Goal: Communication & Community: Answer question/provide support

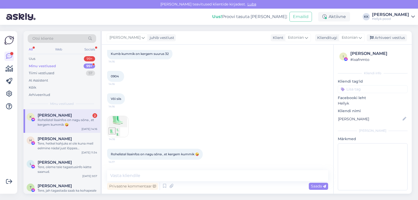
click at [50, 116] on span "Kätlin Kase" at bounding box center [55, 115] width 34 height 5
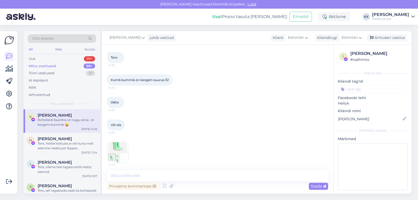
scroll to position [320, 0]
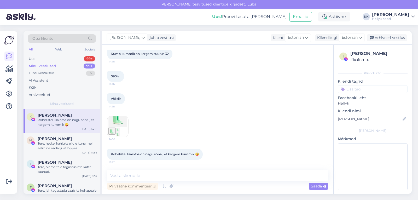
click at [119, 125] on img at bounding box center [117, 126] width 21 height 21
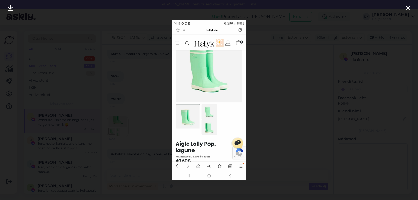
click at [292, 69] on div at bounding box center [209, 100] width 418 height 200
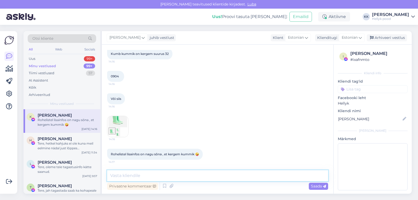
click at [144, 175] on textarea at bounding box center [217, 175] width 221 height 11
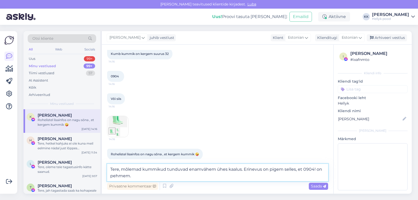
click at [216, 171] on textarea "Tere, mõlemad kummikud tunduvad enamvähem ühes kaalus. Erinevus on pigem selles…" at bounding box center [217, 172] width 221 height 17
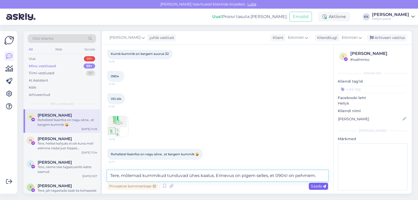
type textarea "Tere, mõlemad kummikud tunduvad ühes kaalus. Erinevus on pigem selles, et 0904!…"
click at [318, 186] on span "Saada" at bounding box center [318, 186] width 15 height 5
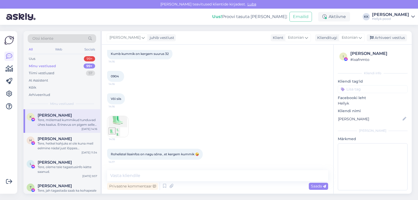
scroll to position [347, 0]
